Goal: Check status: Check status

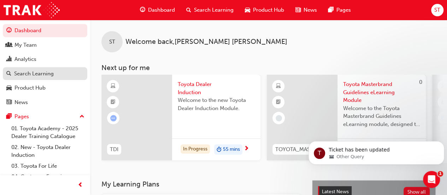
click at [34, 70] on div "Search Learning" at bounding box center [34, 74] width 40 height 8
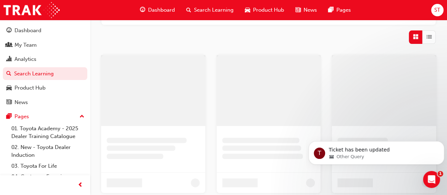
scroll to position [110, 0]
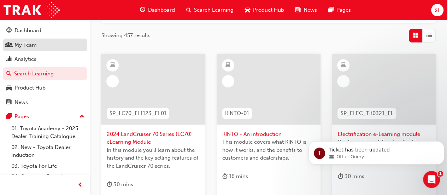
click at [41, 46] on div "My Team" at bounding box center [44, 45] width 77 height 9
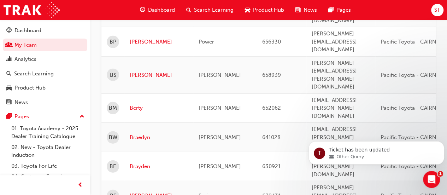
scroll to position [946, 0]
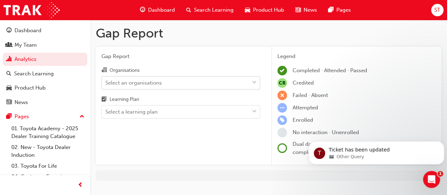
click at [148, 82] on div "Select an organisations" at bounding box center [133, 82] width 57 height 8
click at [106, 82] on input "Organisations Select an organisations" at bounding box center [105, 82] width 1 height 6
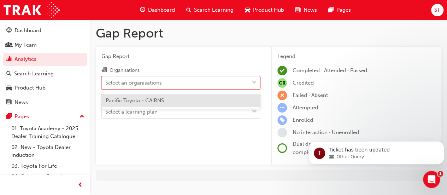
click at [147, 100] on span "Pacific Toyota - CAIRNS" at bounding box center [135, 100] width 58 height 6
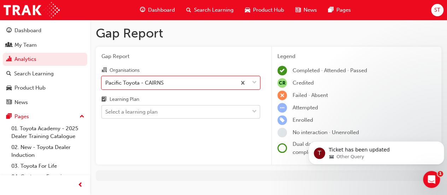
scroll to position [15, 0]
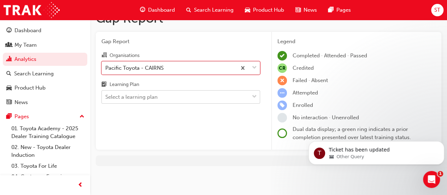
click at [147, 112] on body "Your version of Internet Explorer is outdated and not supported. Please upgrade…" at bounding box center [223, 82] width 447 height 195
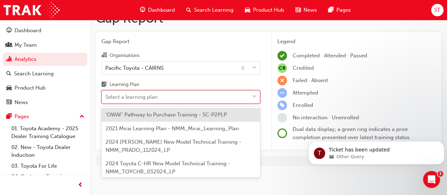
click at [147, 112] on span "'OWAF' Pathway to Purchase Training - SC-P2PLP" at bounding box center [166, 114] width 121 height 6
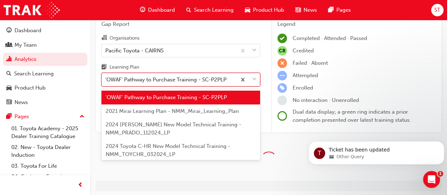
click at [149, 97] on body "Your version of Internet Explorer is outdated and not supported. Please upgrade…" at bounding box center [223, 65] width 447 height 195
